Goal: Use online tool/utility: Utilize a website feature to perform a specific function

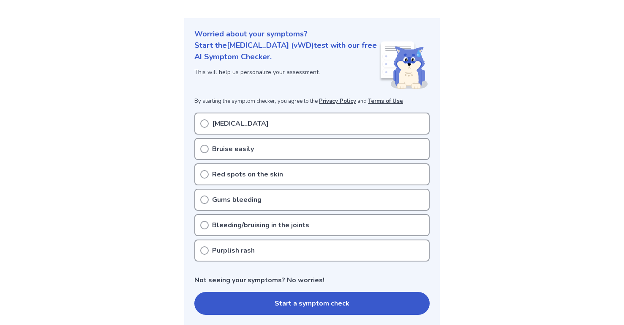
scroll to position [80, 0]
click at [265, 205] on div "Gums bleeding" at bounding box center [311, 200] width 235 height 22
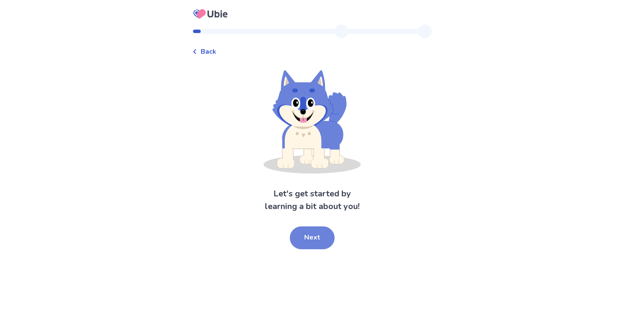
click at [315, 235] on button "Next" at bounding box center [312, 237] width 45 height 23
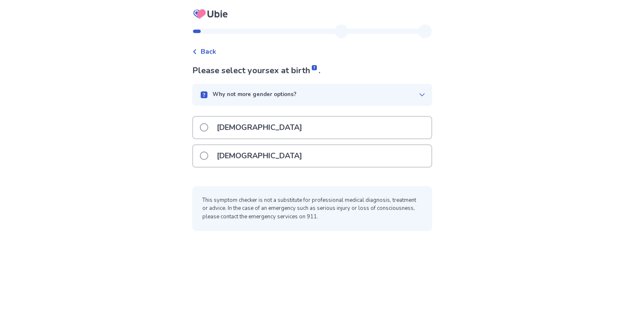
click at [251, 157] on p "[DEMOGRAPHIC_DATA]" at bounding box center [260, 156] width 96 height 22
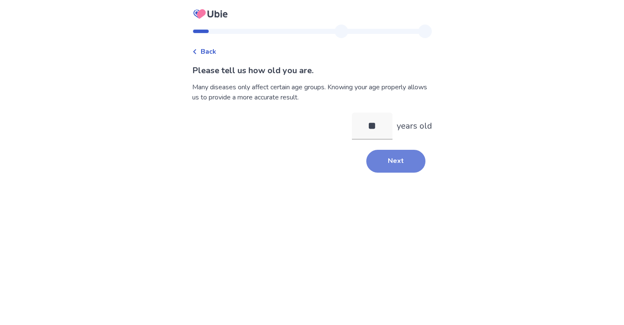
type input "**"
click at [388, 162] on button "Next" at bounding box center [395, 161] width 59 height 23
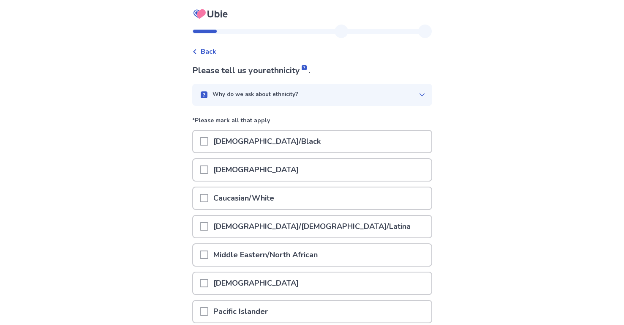
drag, startPoint x: 439, startPoint y: 68, endPoint x: 334, endPoint y: 172, distance: 148.0
click at [334, 172] on div "[DEMOGRAPHIC_DATA]" at bounding box center [312, 170] width 238 height 22
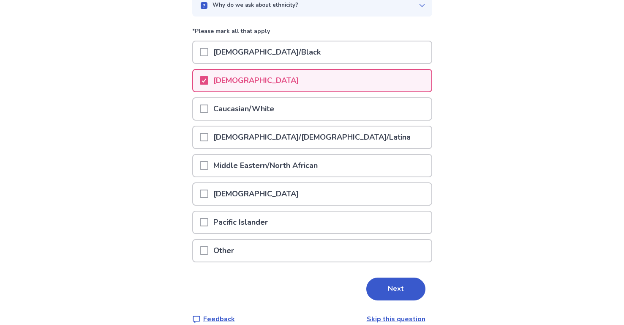
scroll to position [89, 0]
click at [383, 290] on button "Next" at bounding box center [395, 288] width 59 height 23
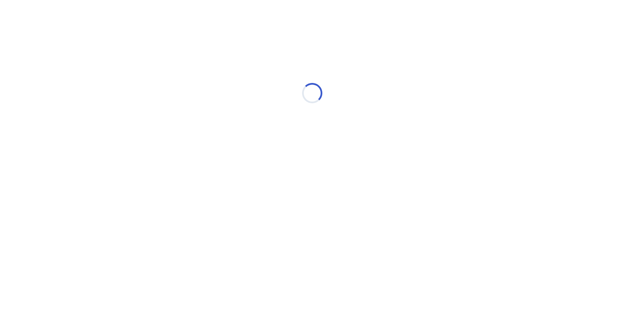
scroll to position [0, 0]
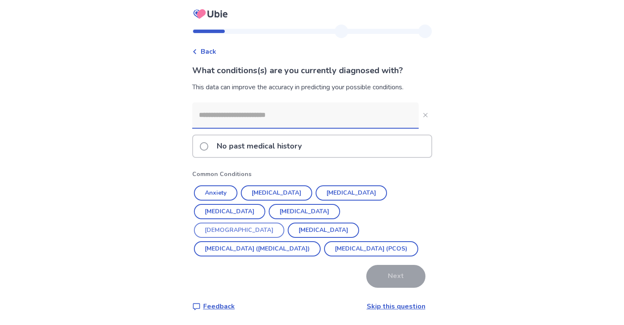
click at [282, 222] on button "[DEMOGRAPHIC_DATA]" at bounding box center [239, 229] width 90 height 15
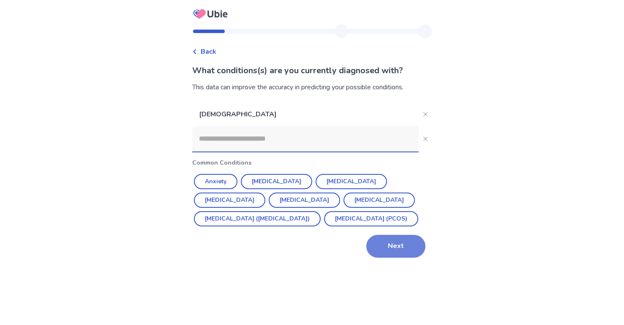
click at [379, 257] on button "Next" at bounding box center [395, 246] width 59 height 23
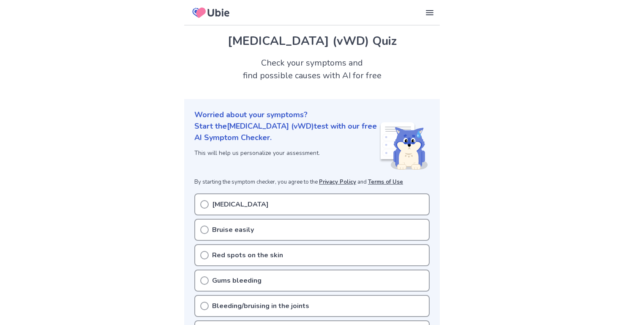
scroll to position [80, 0]
